Goal: Information Seeking & Learning: Find specific fact

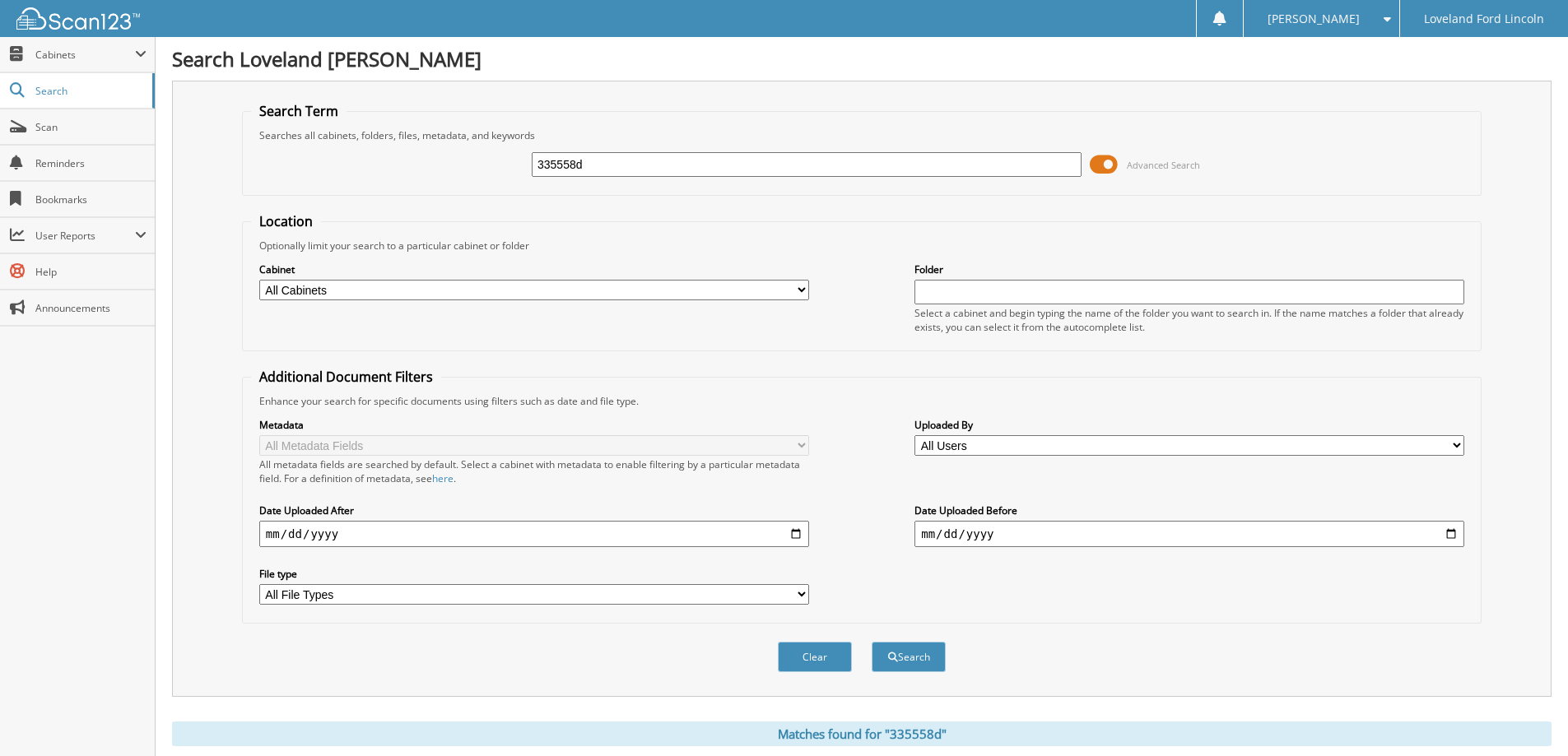
drag, startPoint x: 603, startPoint y: 163, endPoint x: 453, endPoint y: 170, distance: 150.2
click at [457, 171] on div "335558d Advanced Search" at bounding box center [862, 164] width 1222 height 44
type input "330119C"
click at [871, 642] on button "Search" at bounding box center [908, 657] width 74 height 30
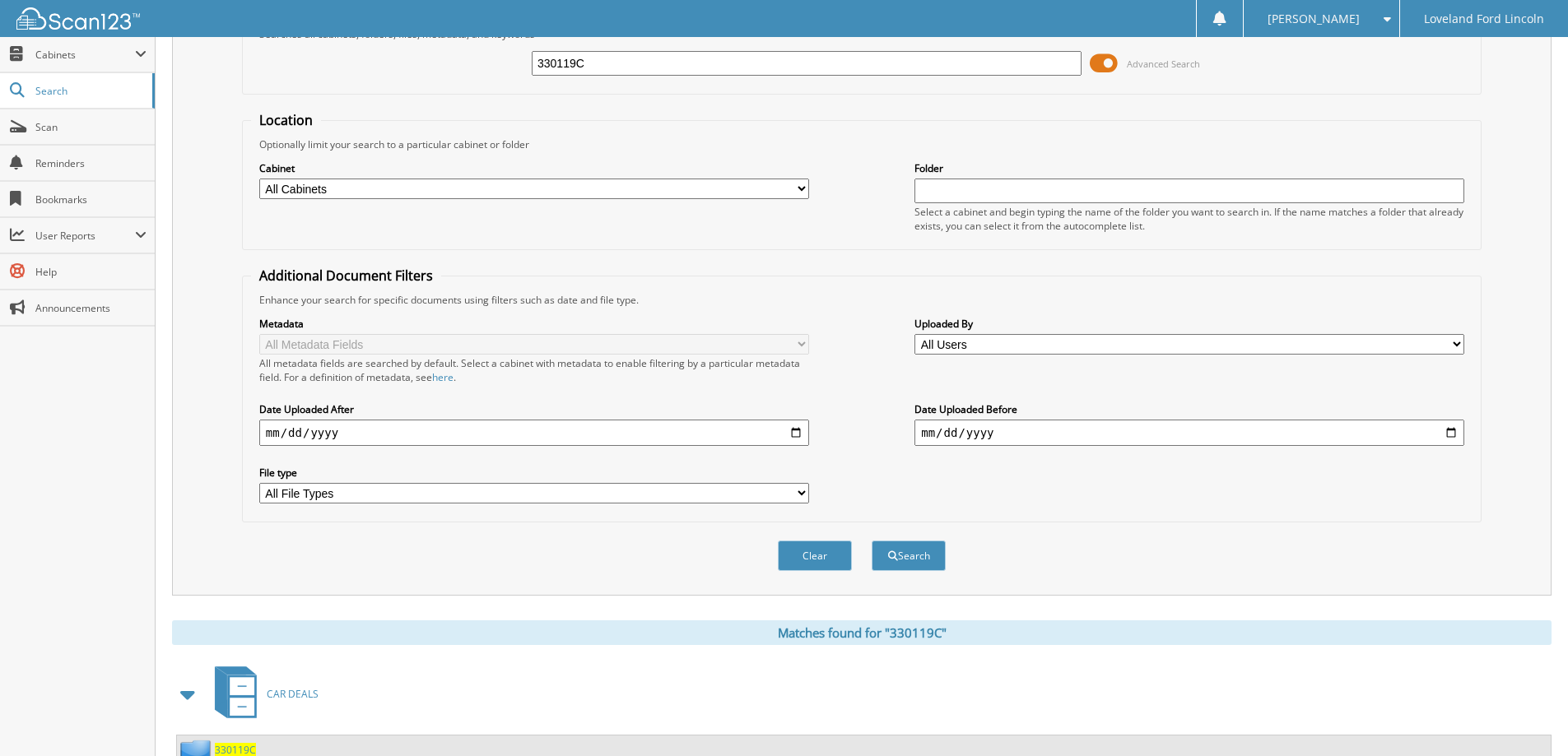
scroll to position [494, 0]
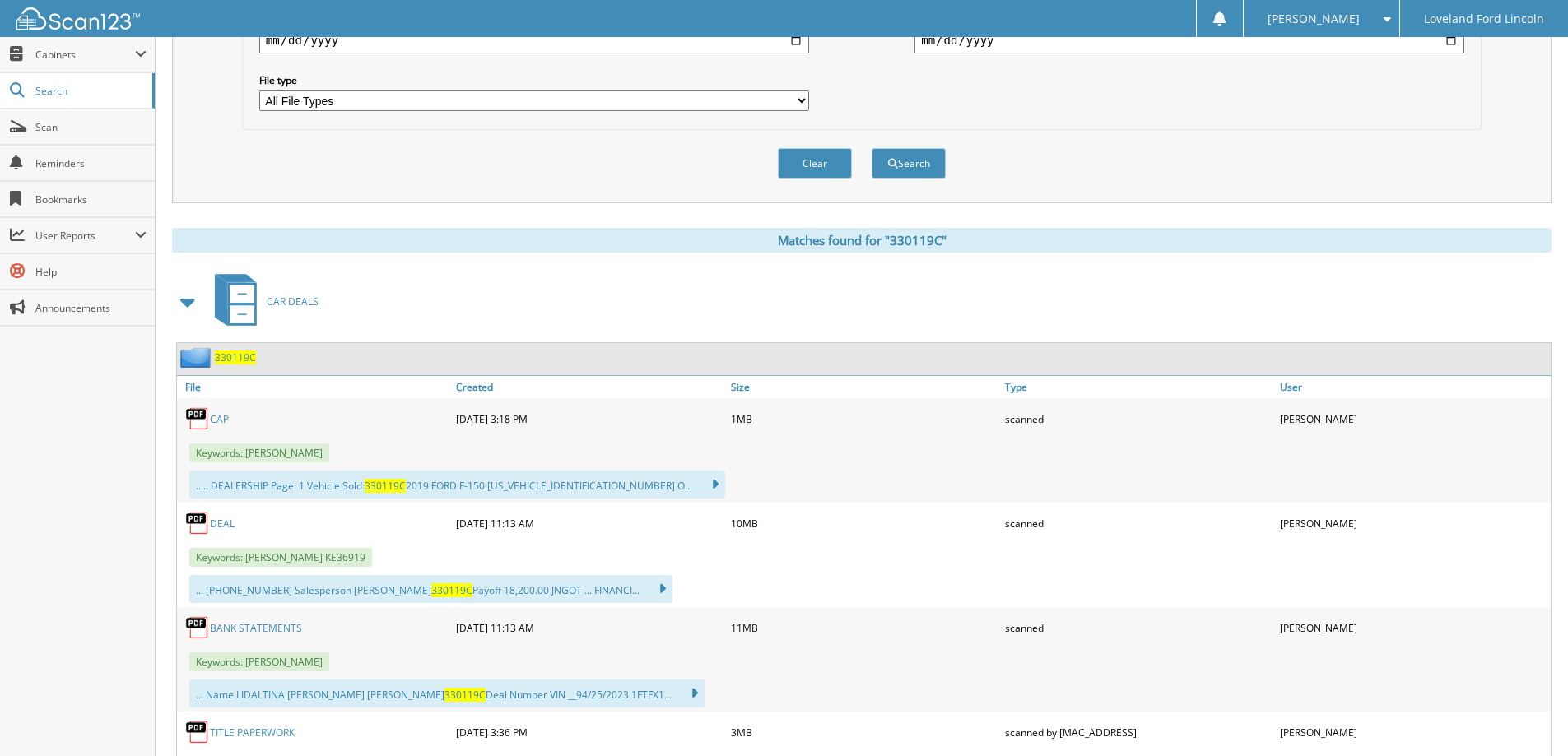
click at [228, 528] on link "DEAL" at bounding box center [222, 524] width 25 height 14
